Goal: Find specific page/section: Find specific page/section

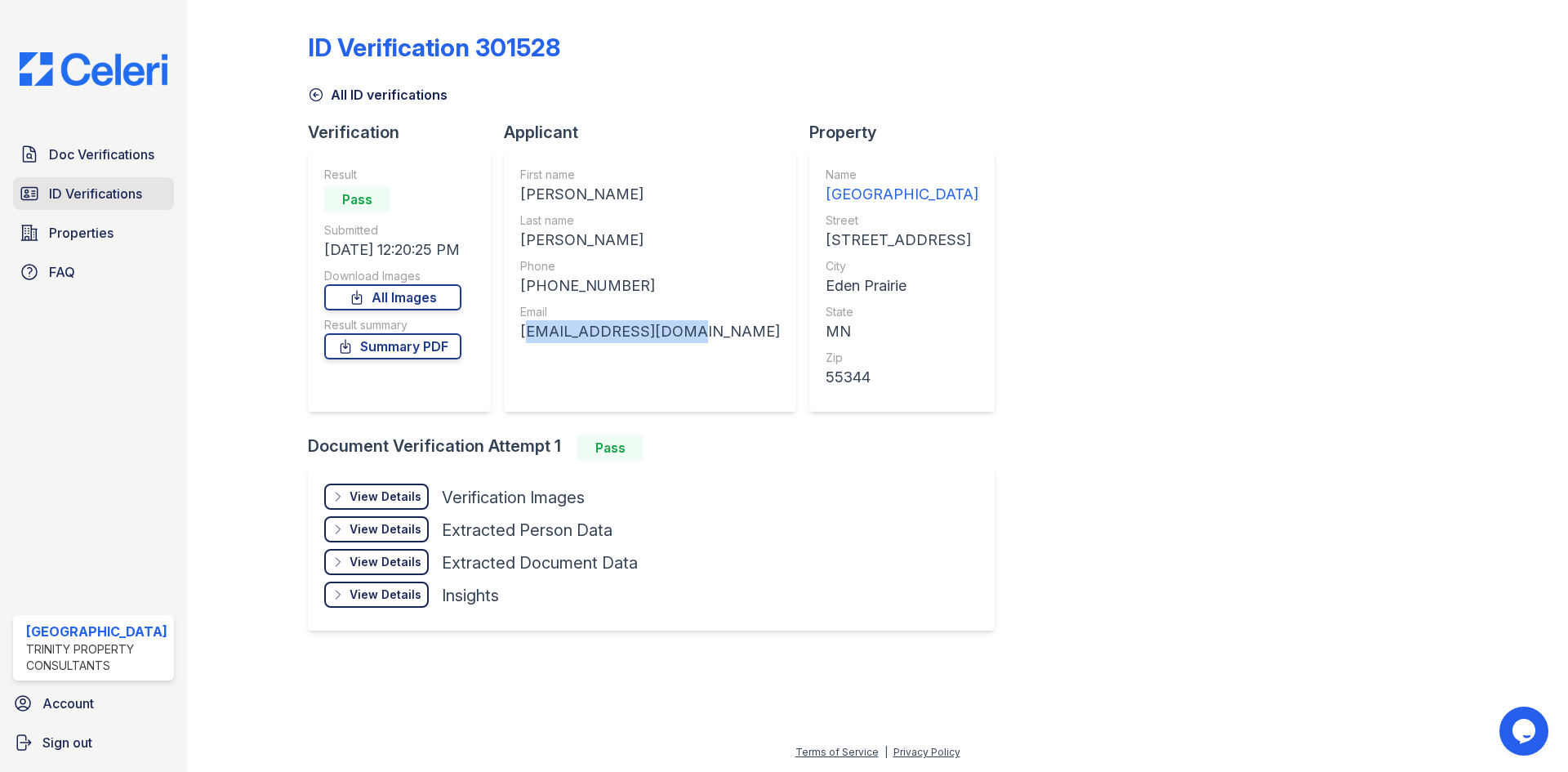
click at [110, 196] on span "ID Verifications" at bounding box center [96, 193] width 93 height 19
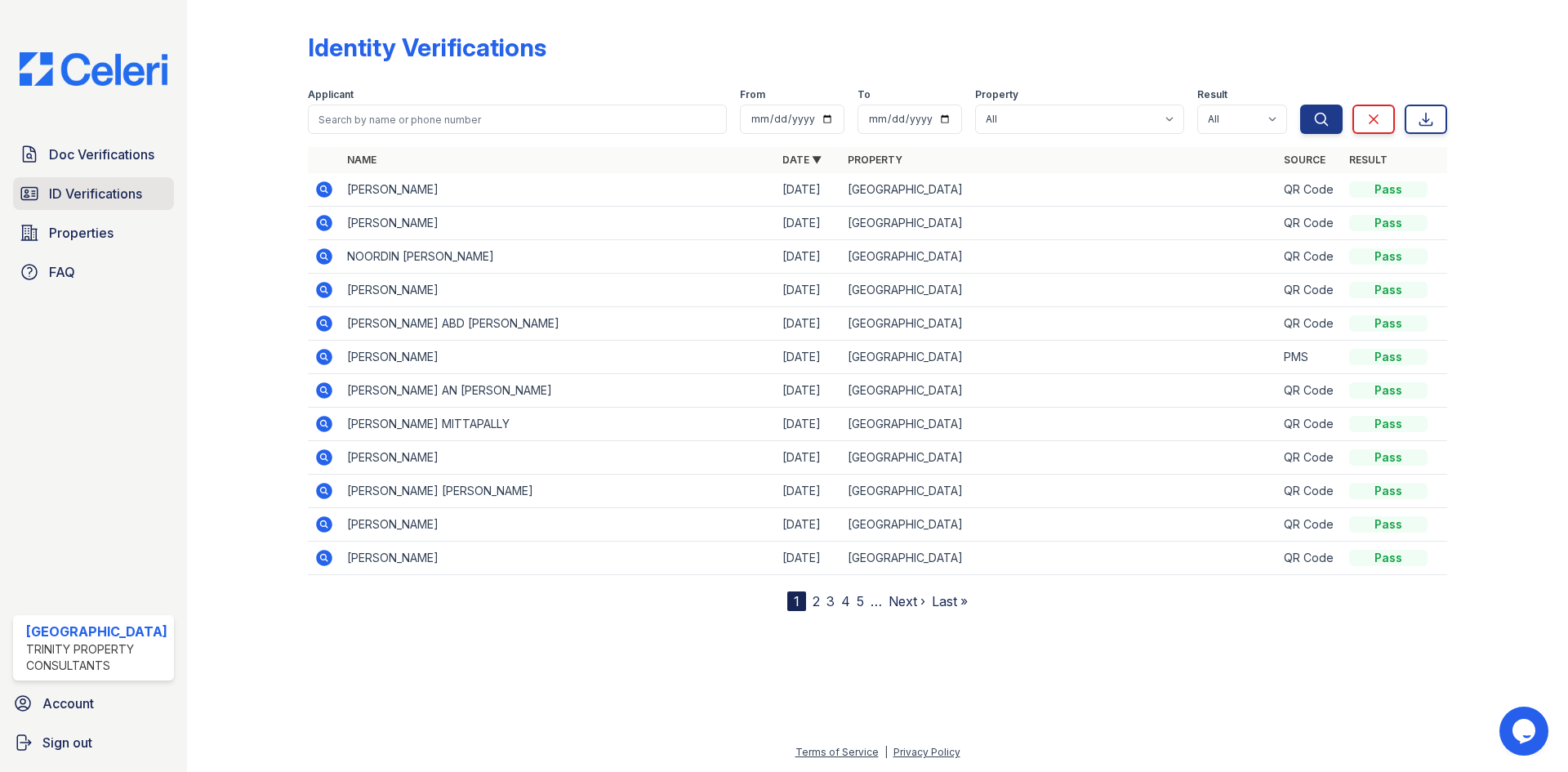
click at [90, 195] on span "ID Verifications" at bounding box center [96, 193] width 93 height 19
click at [142, 196] on span "ID Verifications" at bounding box center [96, 193] width 93 height 19
click at [71, 189] on span "ID Verifications" at bounding box center [96, 193] width 93 height 19
click at [95, 188] on span "ID Verifications" at bounding box center [96, 193] width 93 height 19
click at [91, 145] on span "Doc Verifications" at bounding box center [101, 154] width 105 height 19
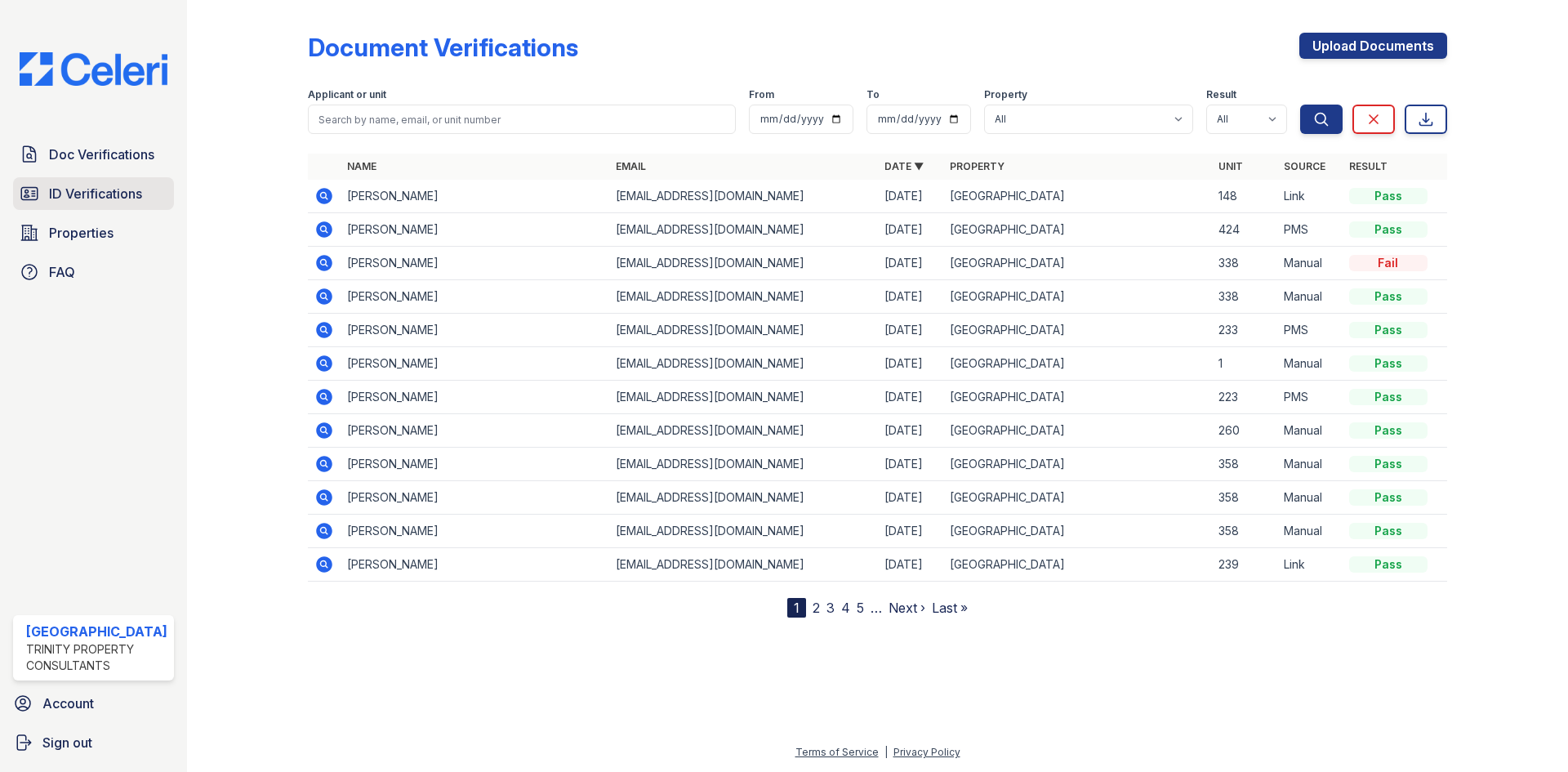
click at [95, 207] on link "ID Verifications" at bounding box center [93, 194] width 161 height 33
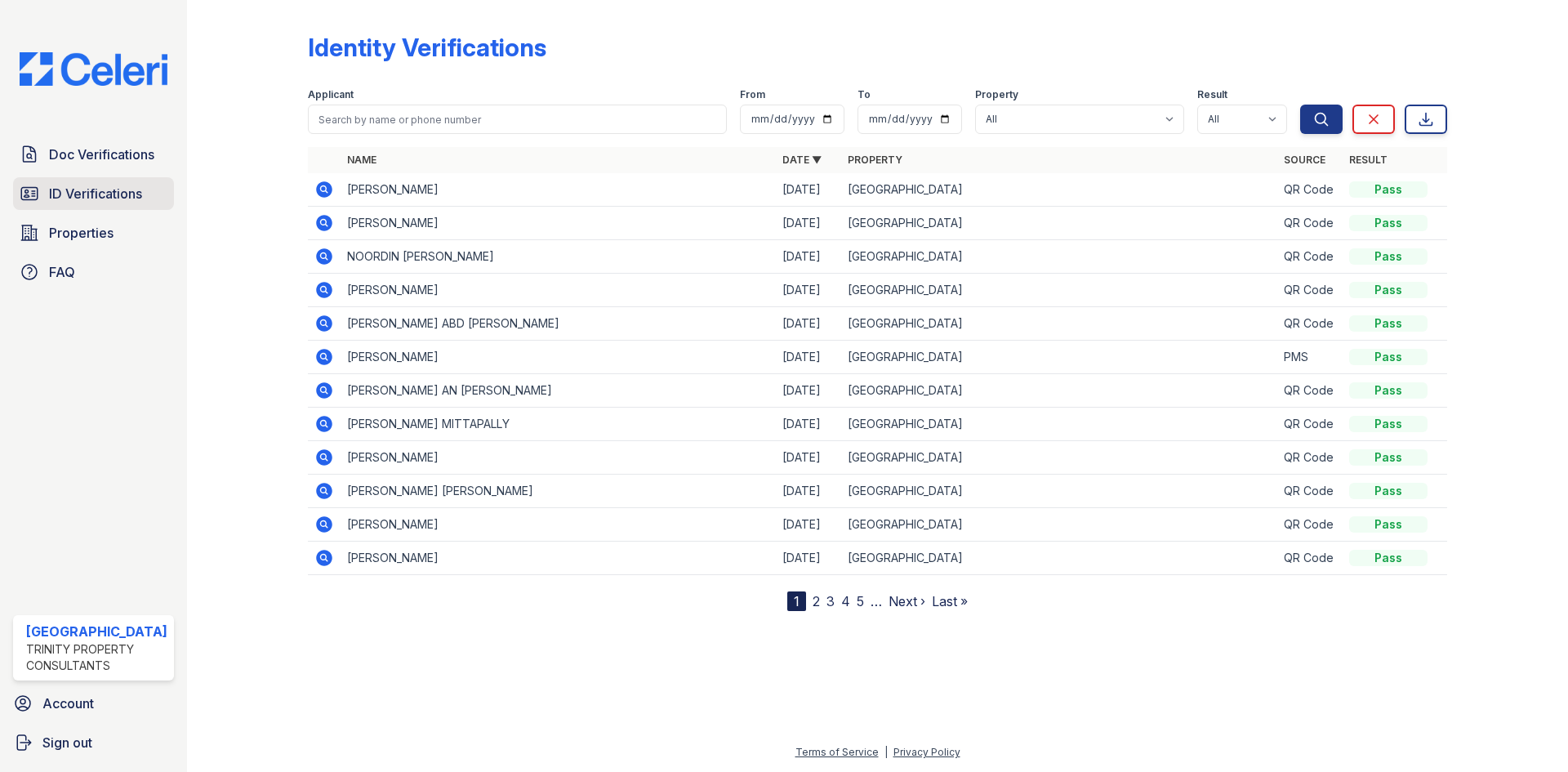
click at [113, 191] on span "ID Verifications" at bounding box center [96, 193] width 93 height 19
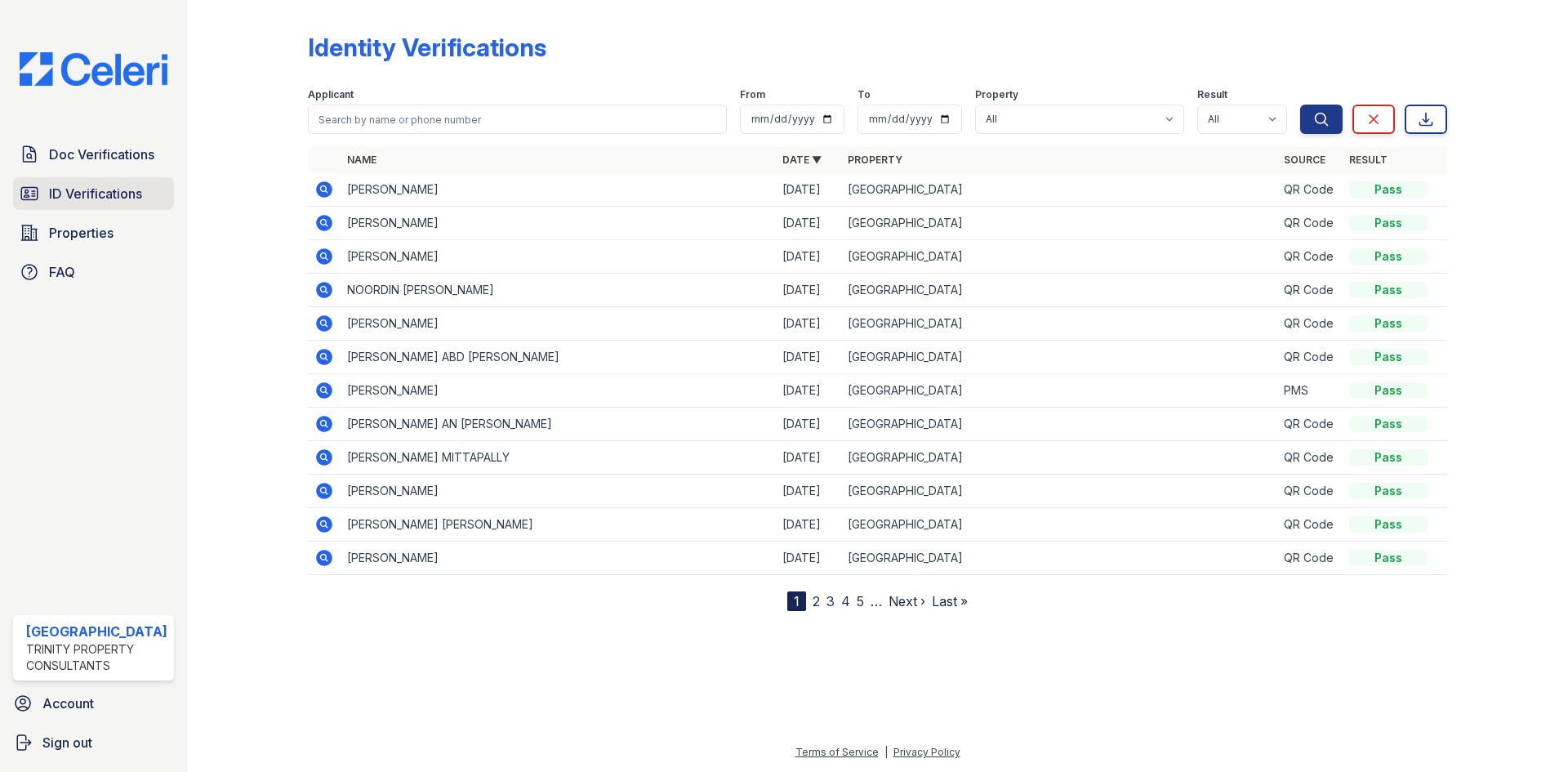
click at [142, 197] on span "ID Verifications" at bounding box center [96, 193] width 93 height 19
